Goal: Check status

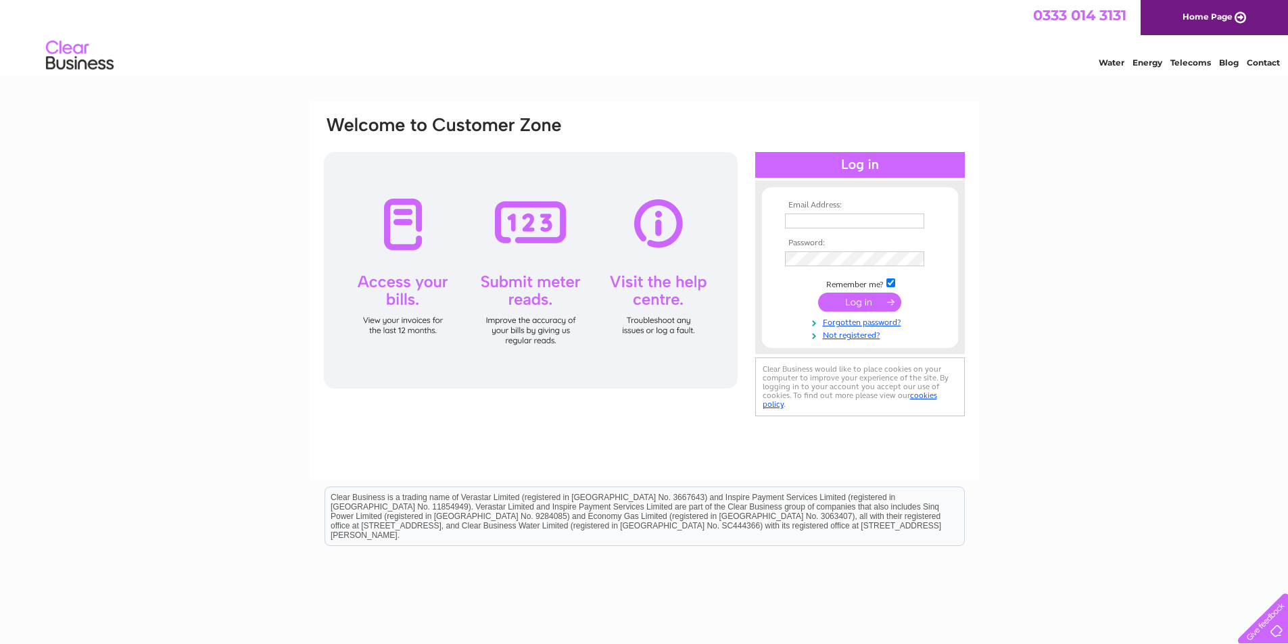
type input "[PERSON_NAME][EMAIL_ADDRESS][DOMAIN_NAME]"
click at [867, 299] on input "submit" at bounding box center [859, 302] width 83 height 19
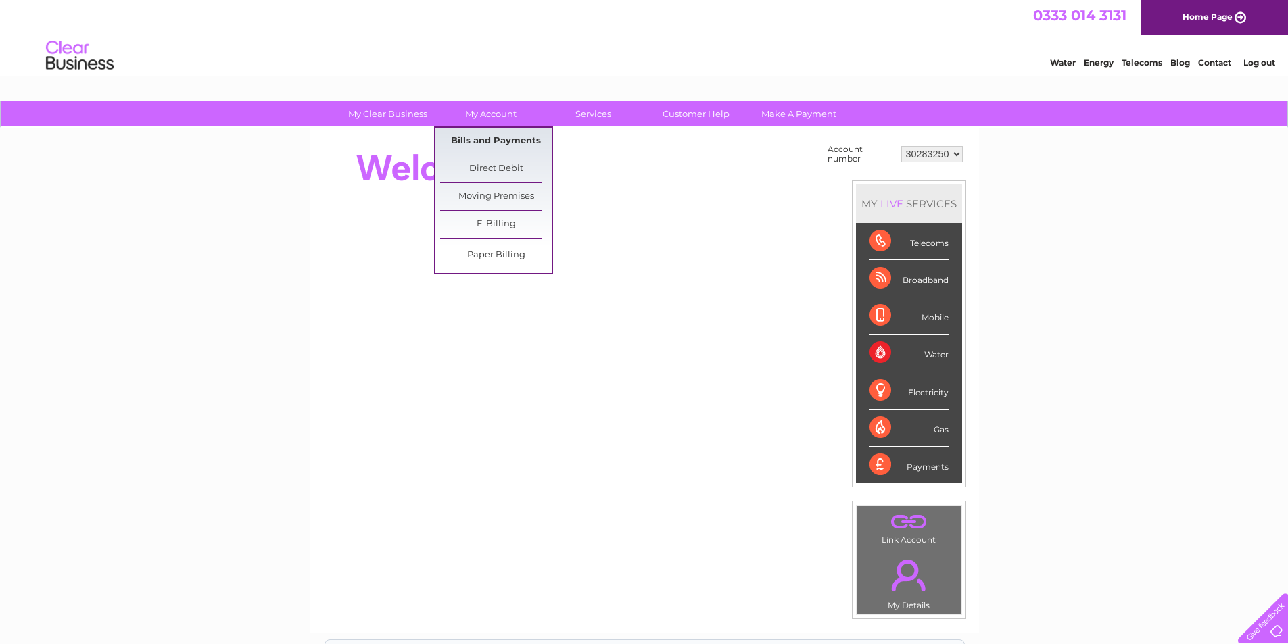
click at [487, 138] on link "Bills and Payments" at bounding box center [496, 141] width 112 height 27
